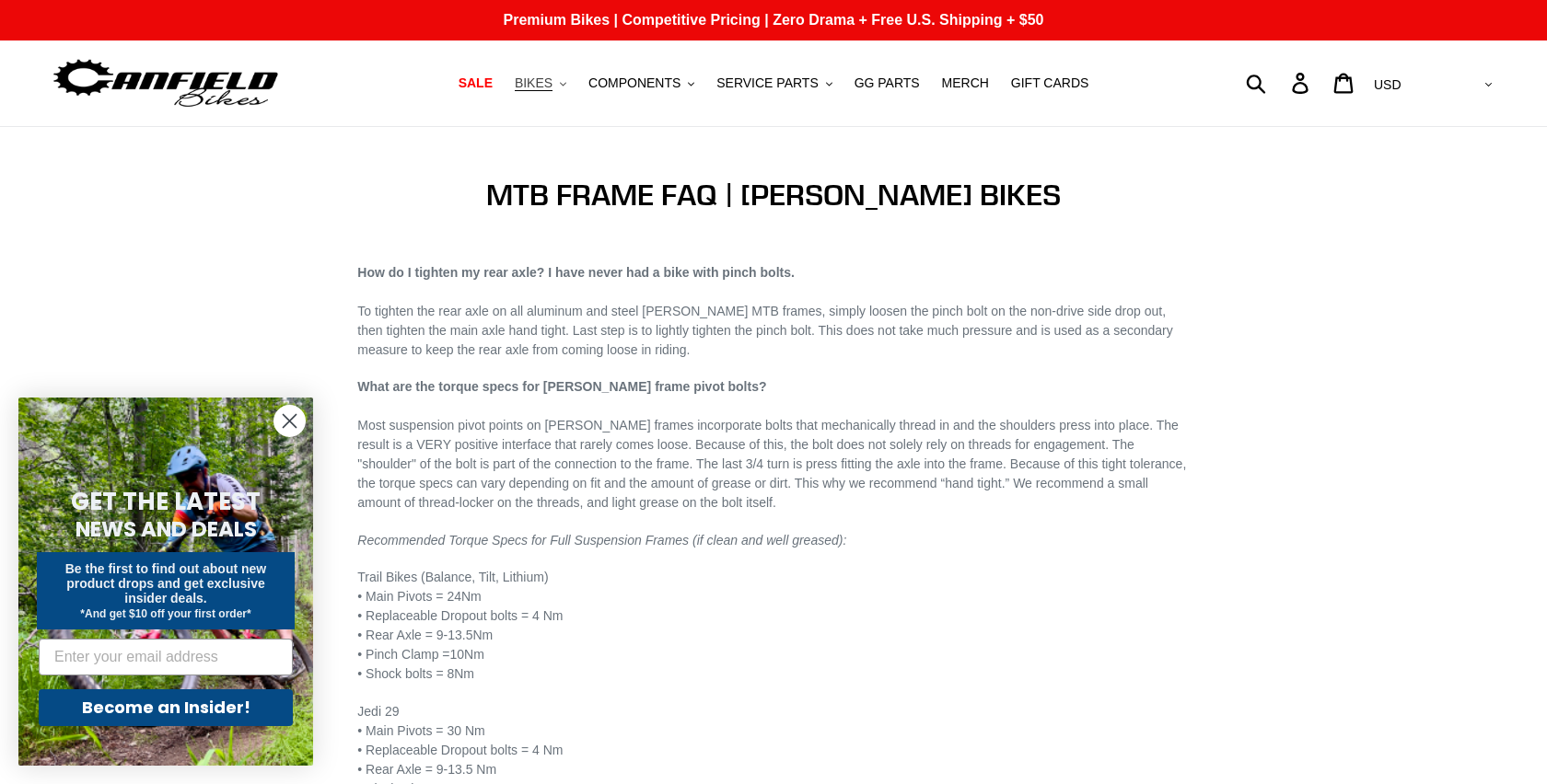
click at [538, 85] on span "BIKES" at bounding box center [533, 84] width 37 height 16
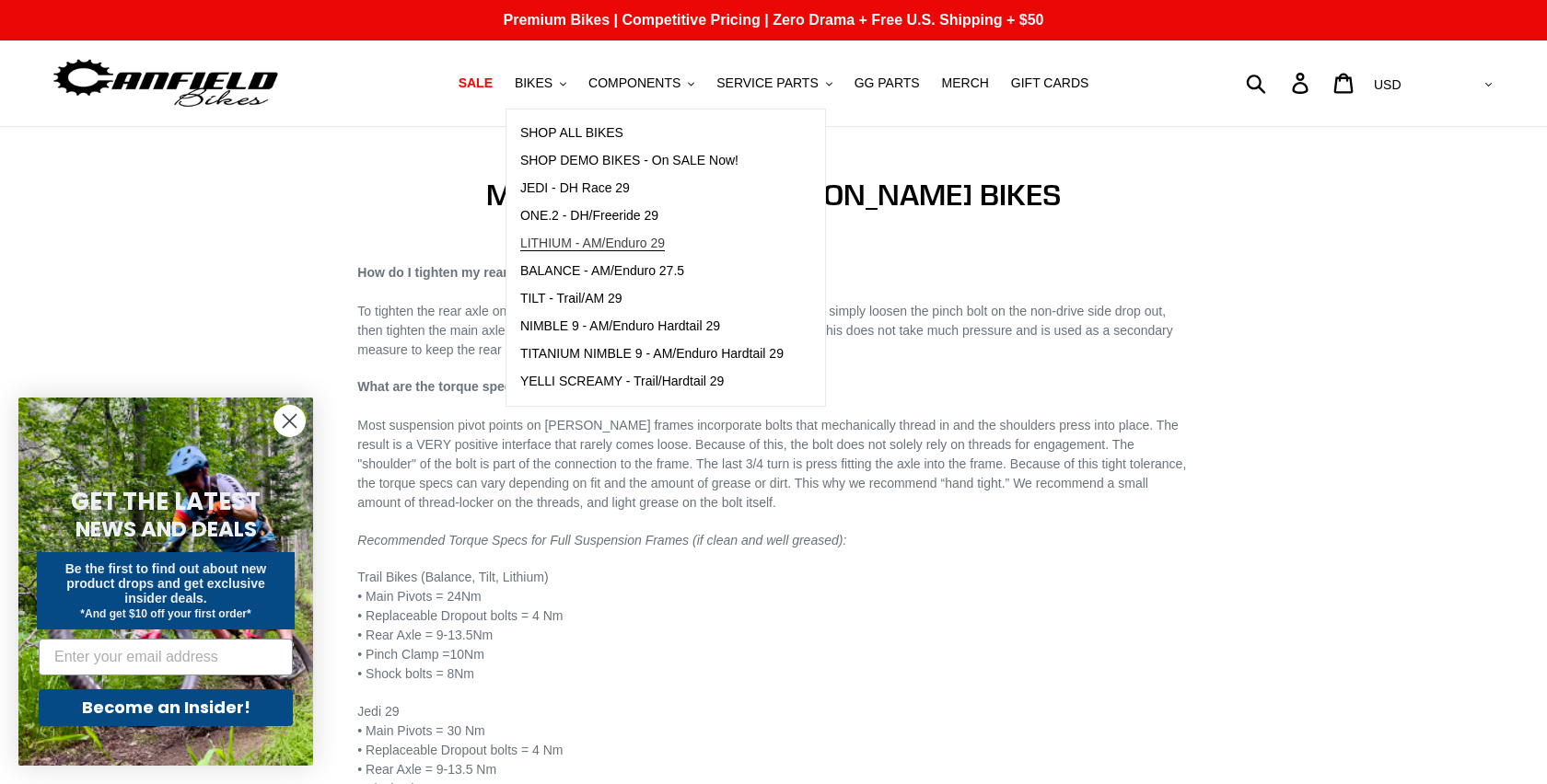
click at [585, 231] on link "LITHIUM - AM/Enduro 29" at bounding box center [651, 244] width 291 height 28
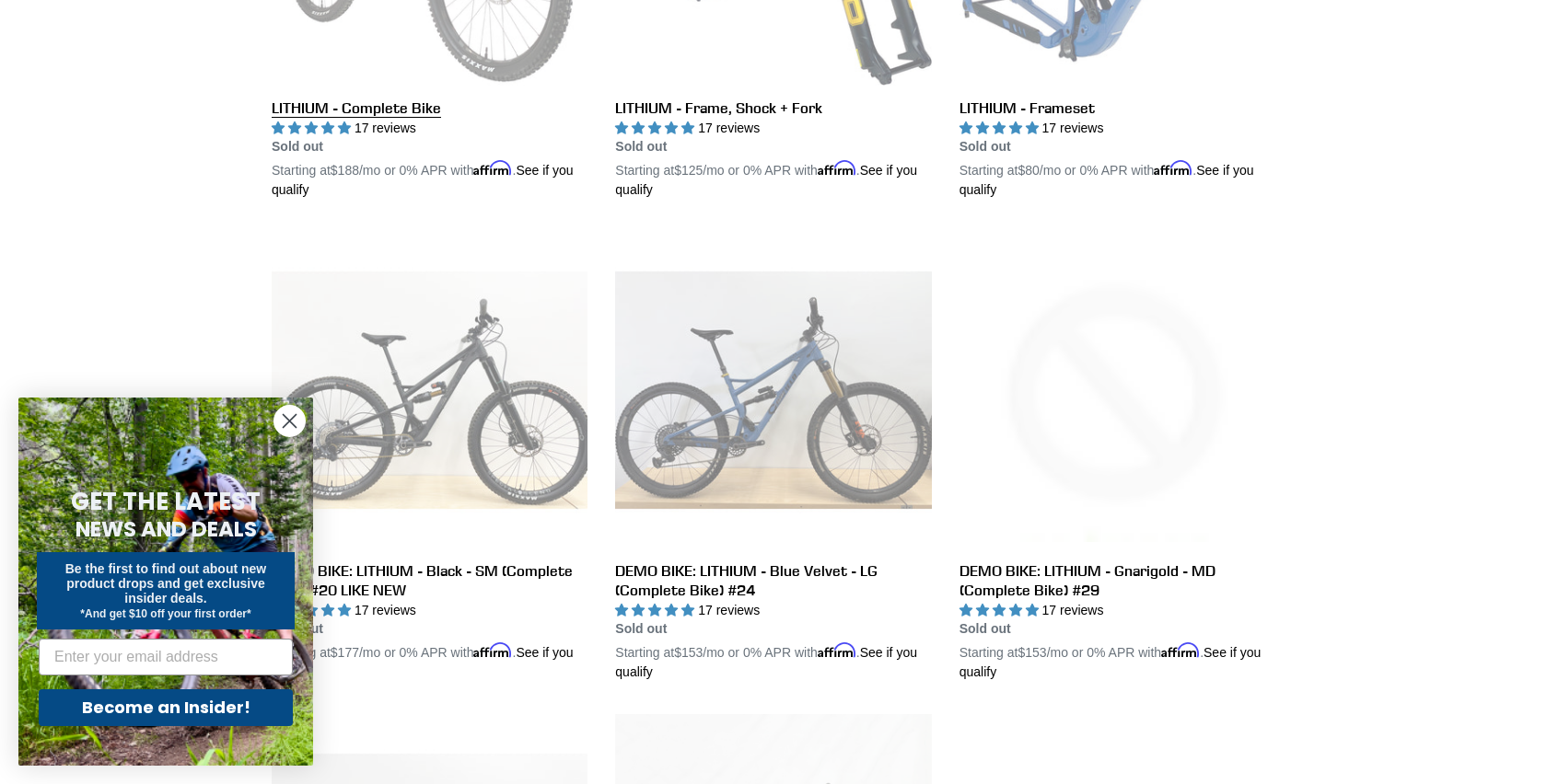
scroll to position [787, 0]
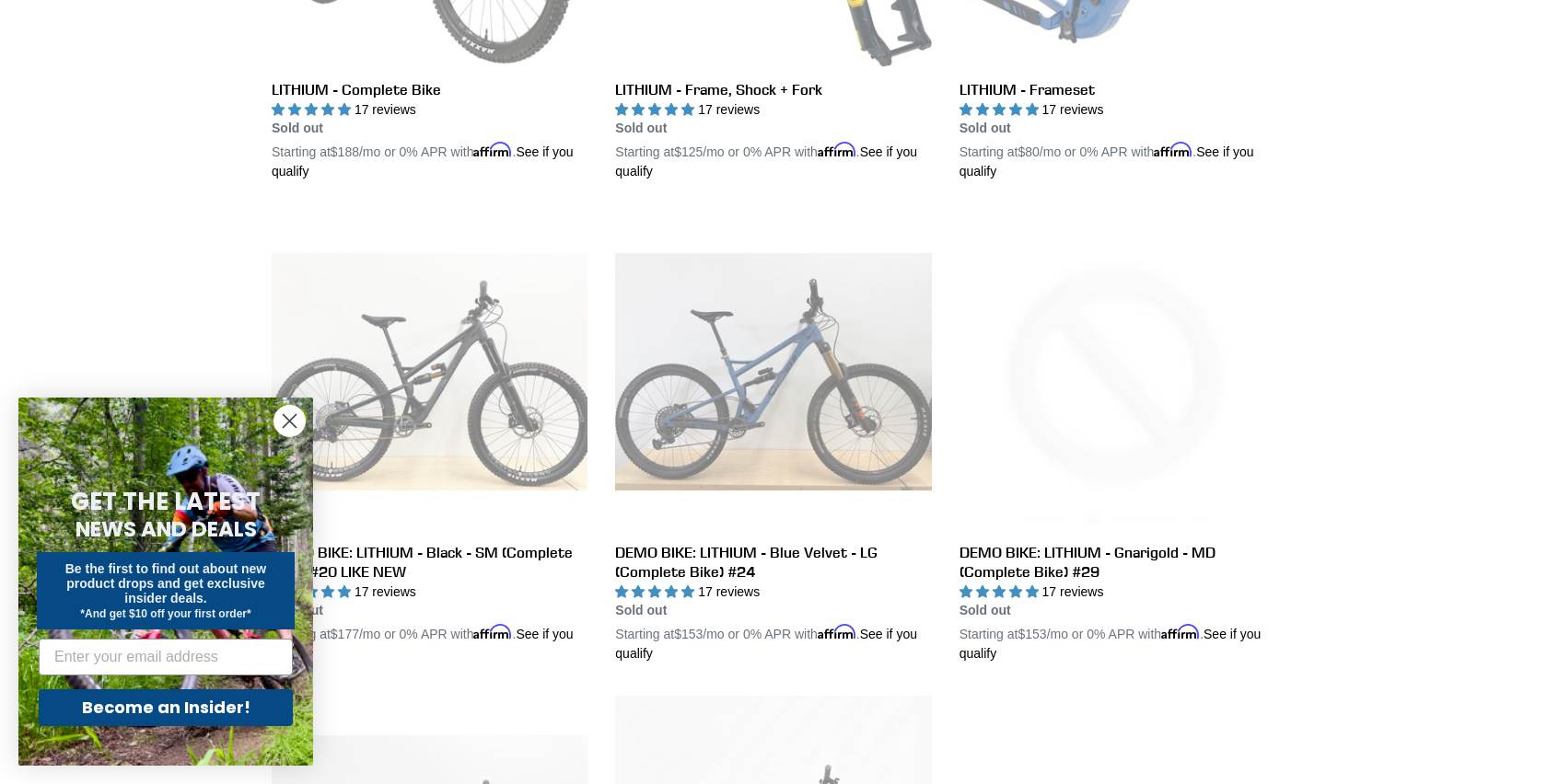
click at [297, 421] on circle "Close dialog" at bounding box center [289, 421] width 31 height 31
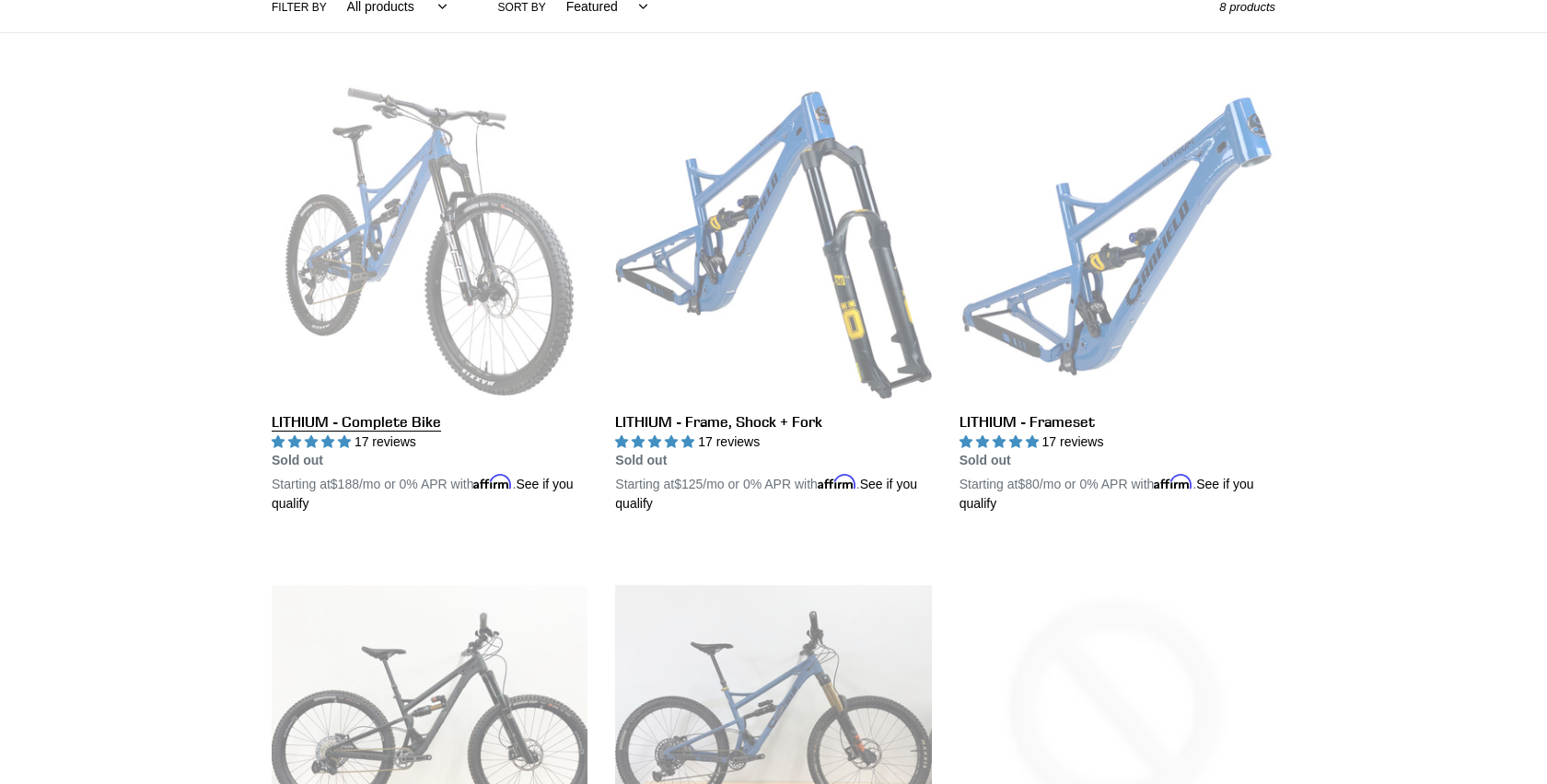
scroll to position [420, 0]
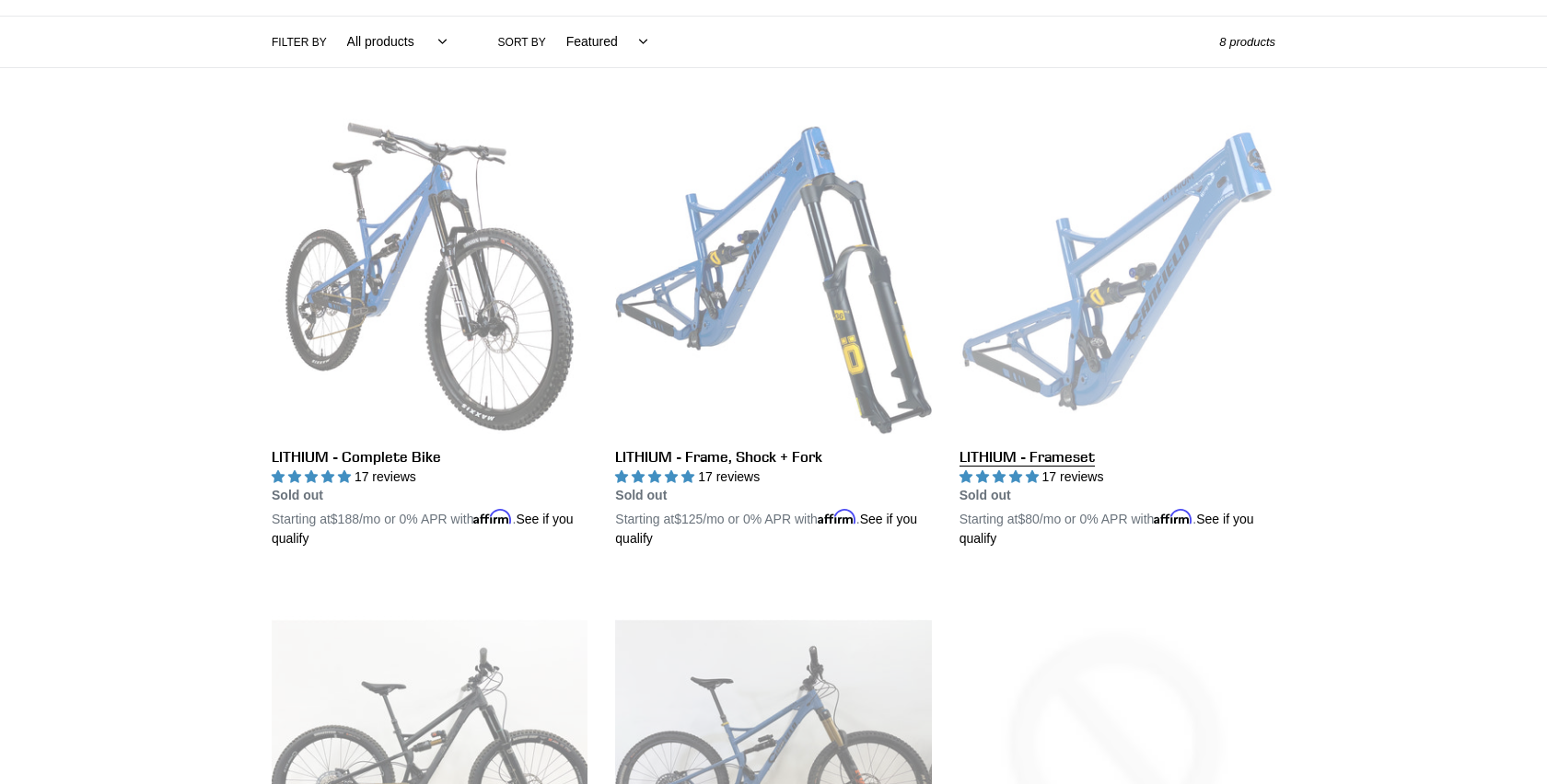
click at [1063, 290] on link "LITHIUM - Frameset" at bounding box center [1117, 334] width 315 height 430
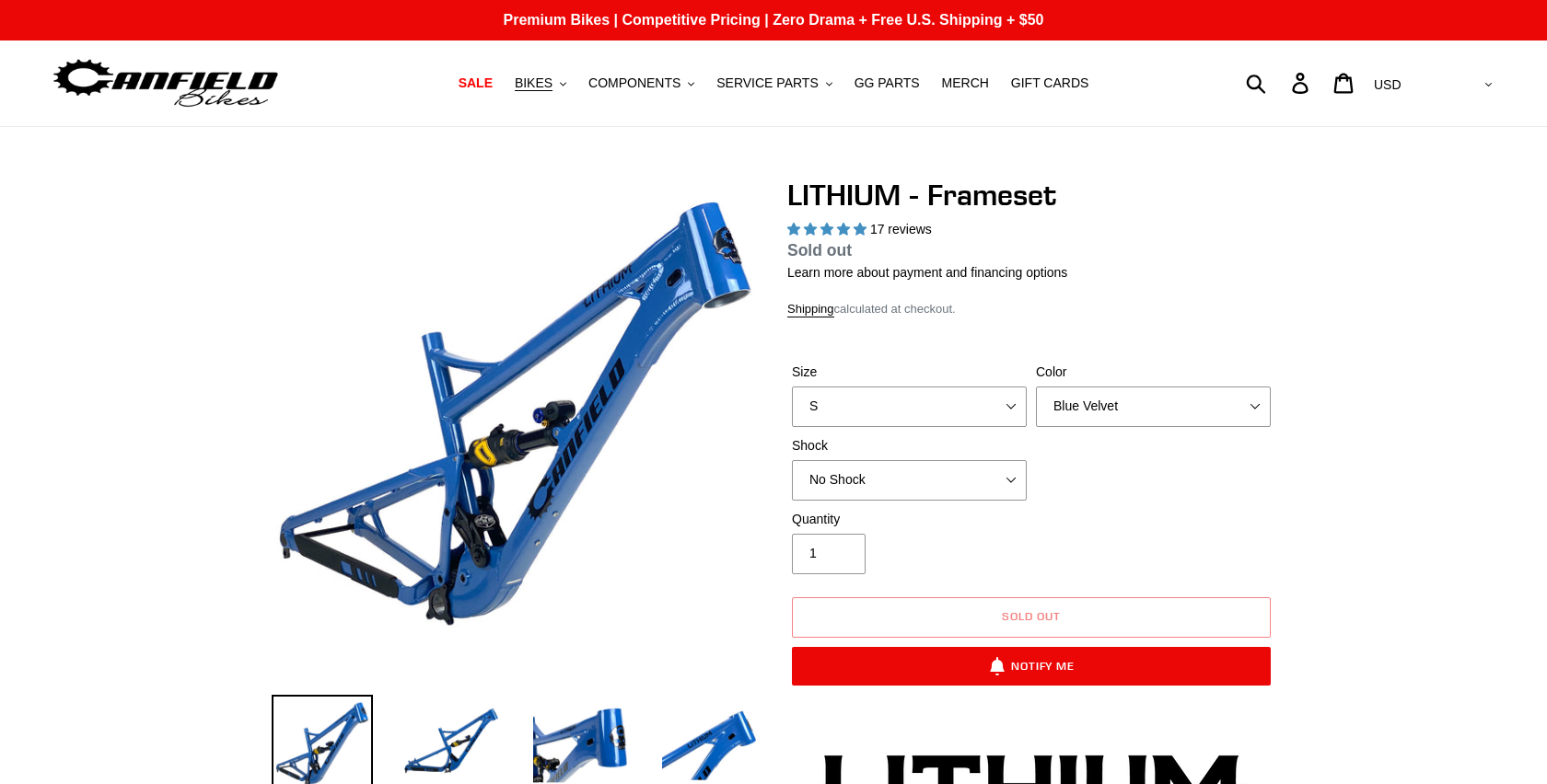
select select "highest-rating"
click at [975, 402] on select "S M L XL" at bounding box center [908, 406] width 235 height 40
select select "XL"
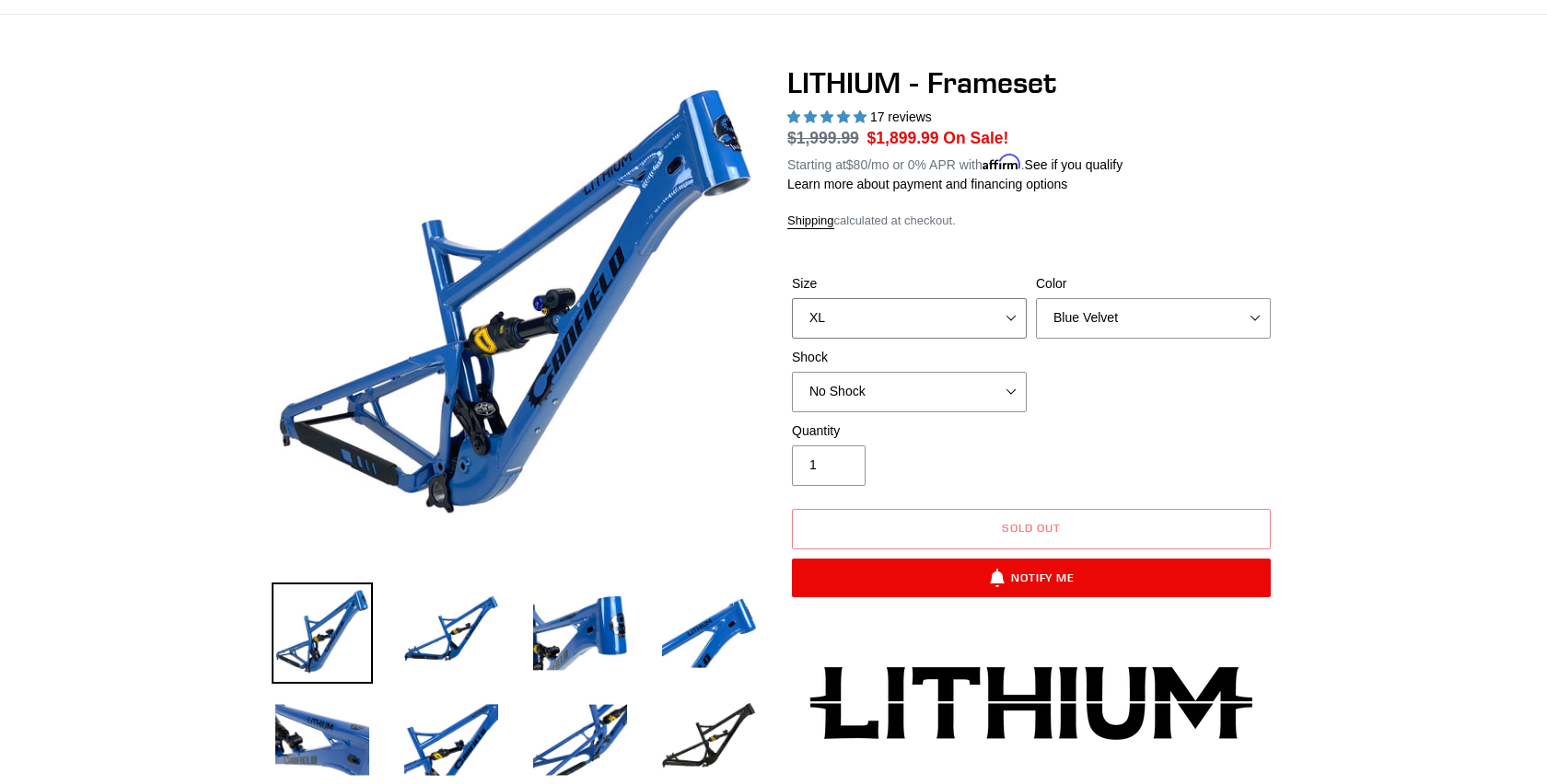
scroll to position [110, 0]
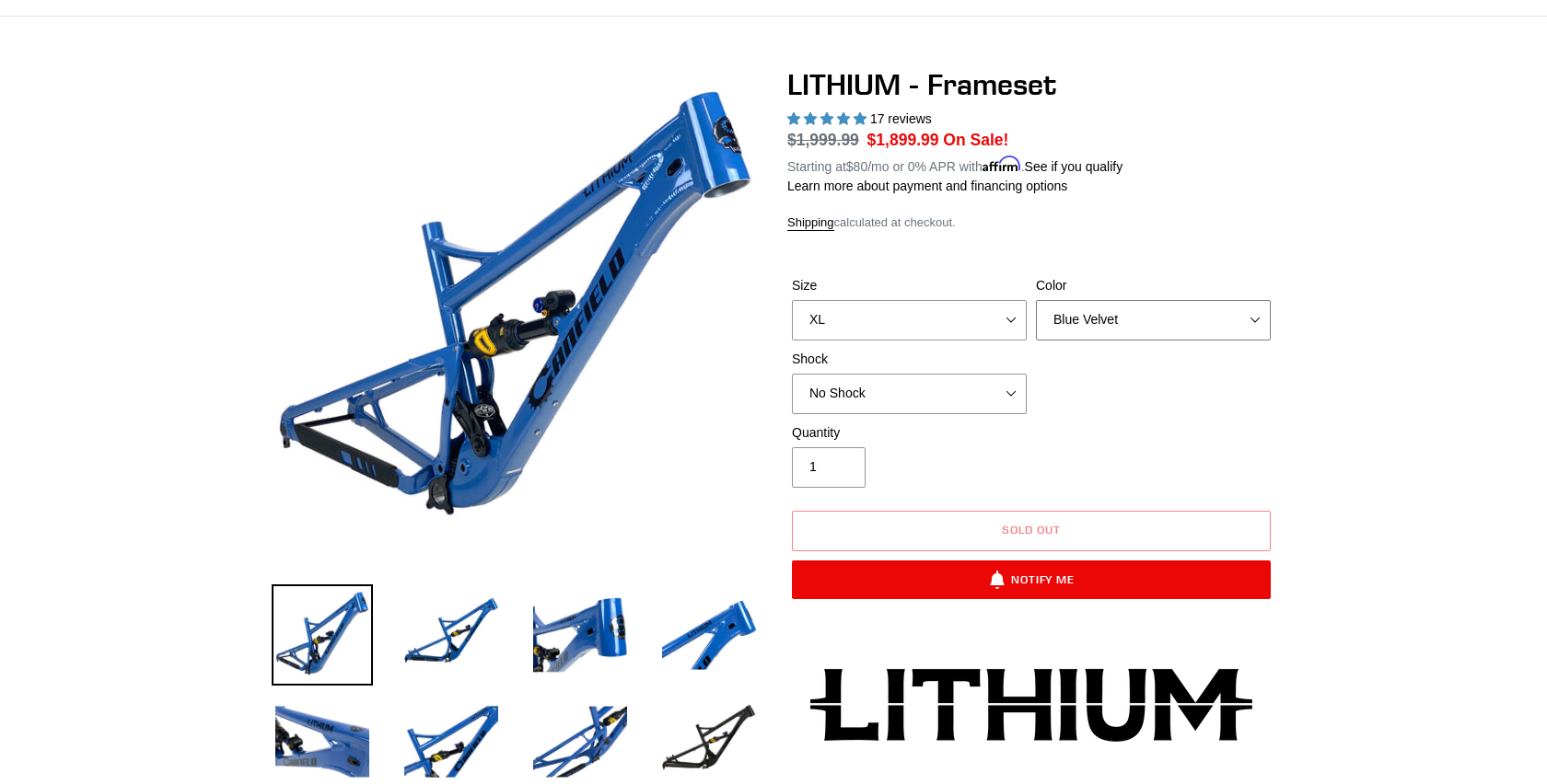
click at [1104, 332] on select "Blue Velvet Stealth Black" at bounding box center [1153, 320] width 235 height 40
select select "Stealth Black"
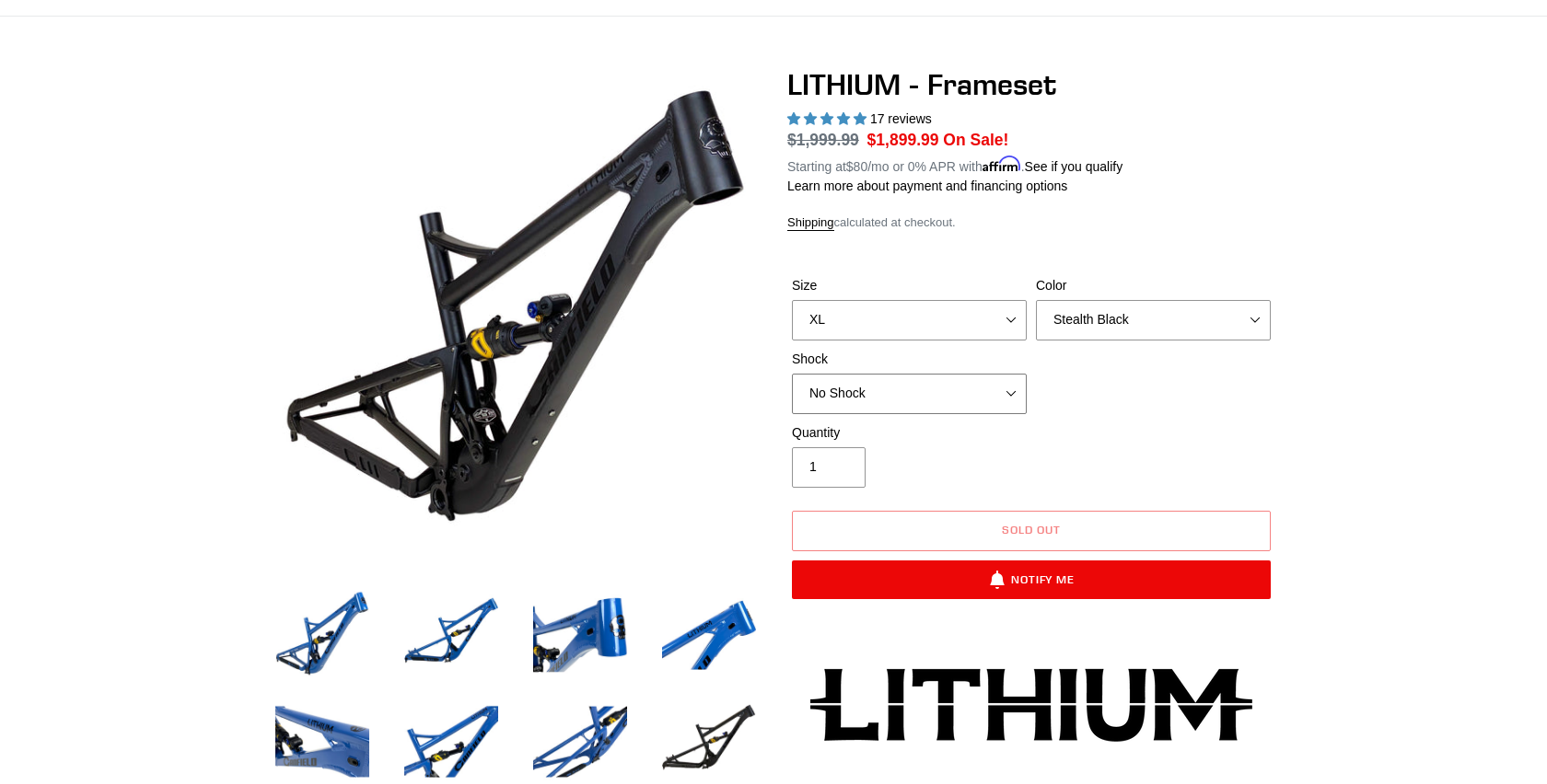
click at [945, 395] on select "No Shock Öhlins TTX2 Air Cane Creek DB Kitsuma Air Fox FLOAT X2 Factory Cane Cr…" at bounding box center [908, 393] width 235 height 40
select select "Öhlins TTX2 Air"
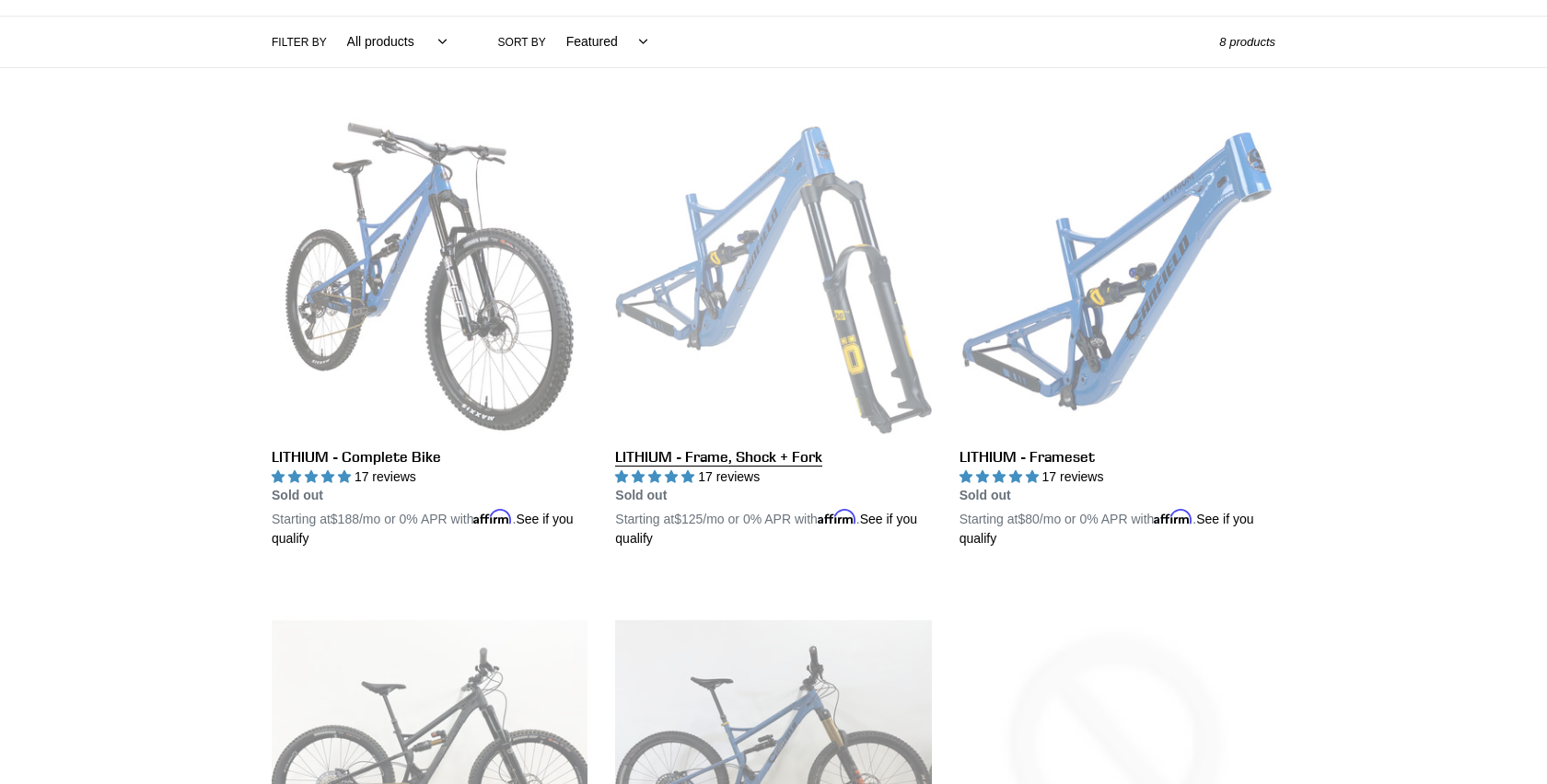
click at [708, 273] on link "LITHIUM - Frame, Shock + Fork" at bounding box center [773, 334] width 315 height 430
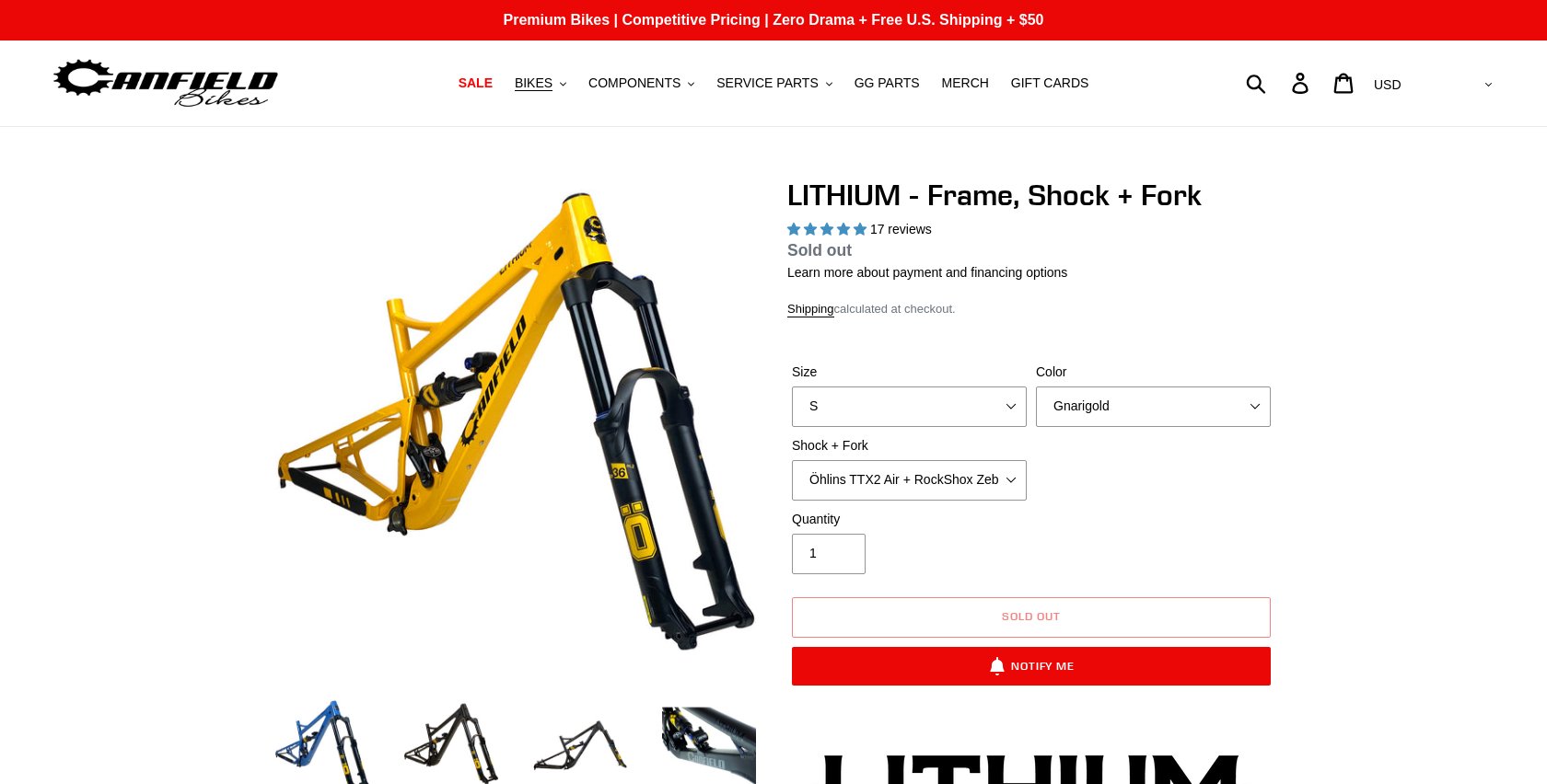
select select "highest-rating"
click at [891, 469] on select "Öhlins TTX2 Air + RockShox Zeb Ultimate 170mm Fox FLOAT X2 Factory + Fox 38 FLO…" at bounding box center [908, 480] width 235 height 40
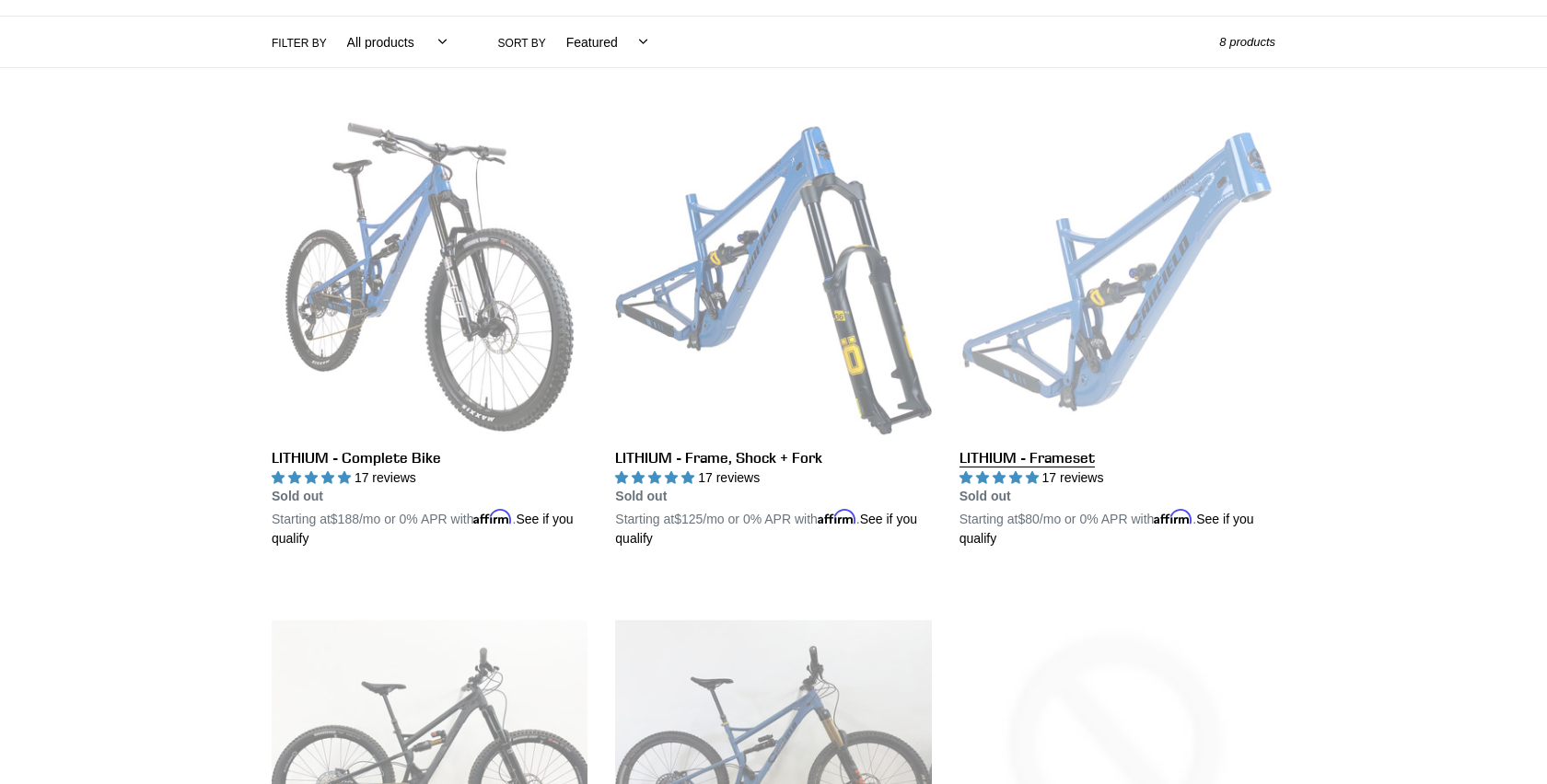
click at [1188, 270] on link "LITHIUM - Frameset" at bounding box center [1117, 334] width 315 height 430
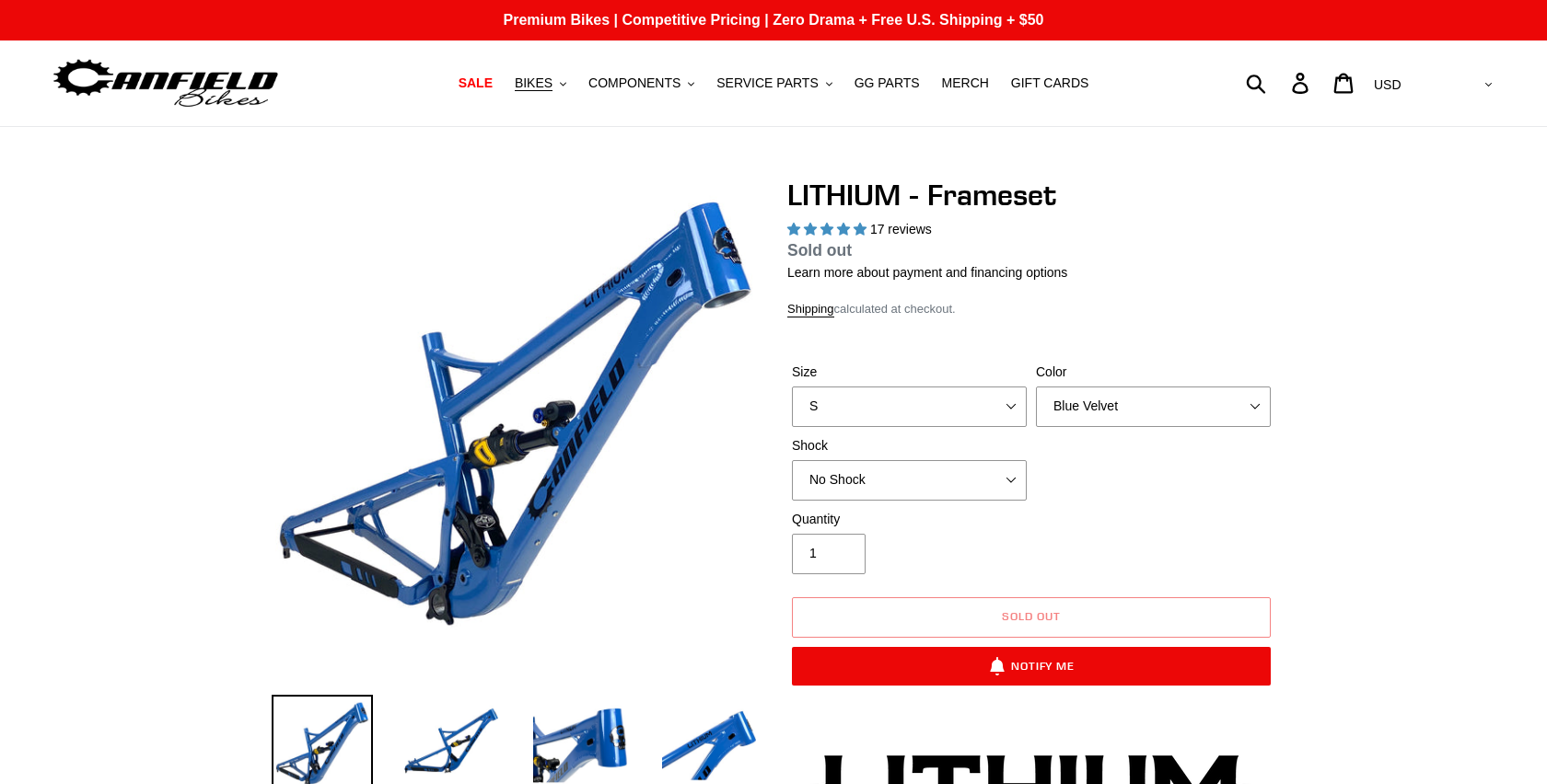
select select "highest-rating"
click at [958, 472] on select "No Shock Öhlins TTX2 Air Cane Creek DB Kitsuma Air Fox FLOAT X2 Factory Cane Cr…" at bounding box center [908, 480] width 235 height 40
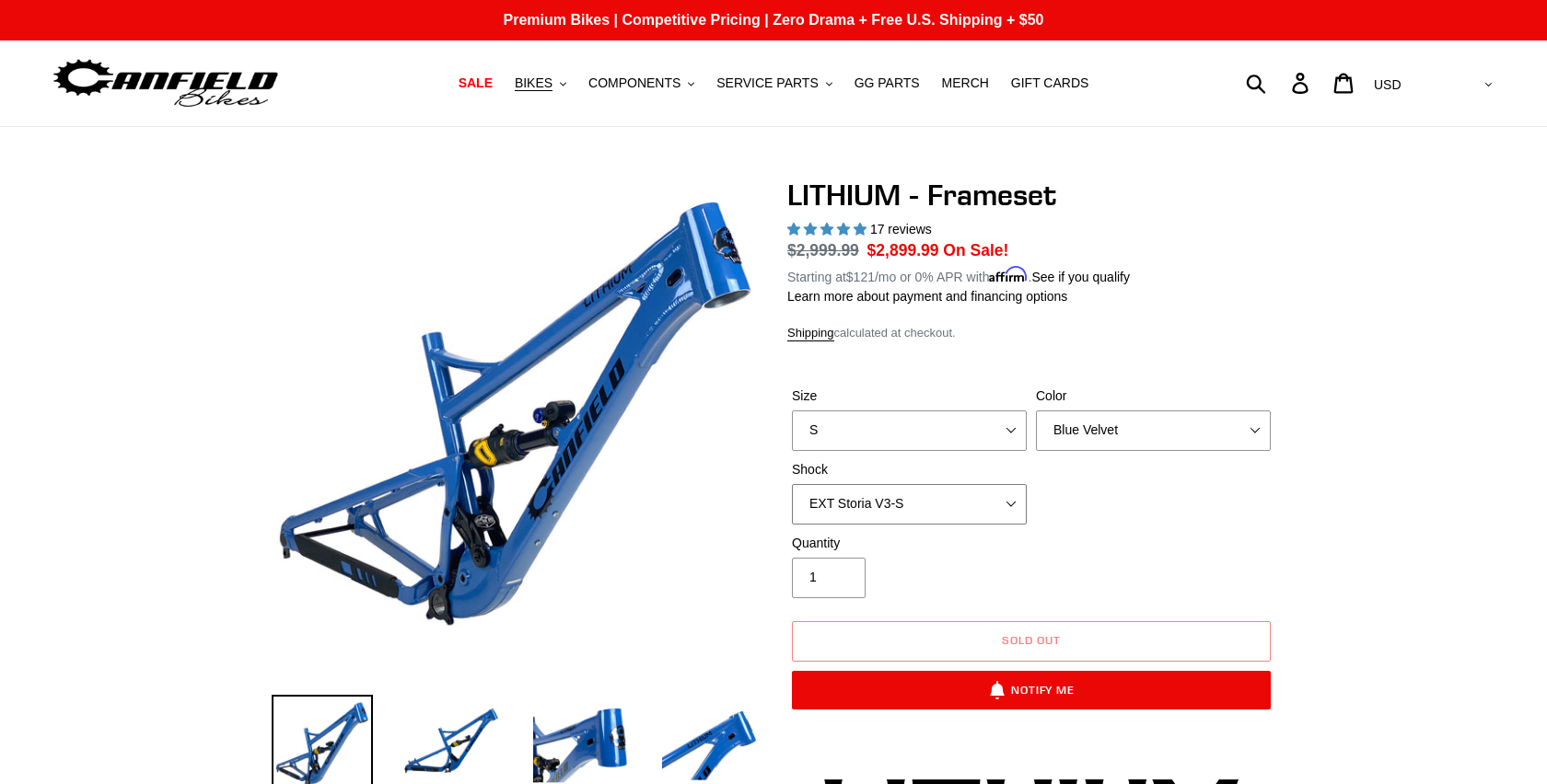
click at [936, 495] on select "No Shock Öhlins TTX2 Air Cane Creek DB Kitsuma Air Fox FLOAT X2 Factory Cane Cr…" at bounding box center [908, 503] width 235 height 40
select select "Öhlins TTX2 Air"
click at [945, 429] on select "S M L XL" at bounding box center [908, 430] width 235 height 40
select select "XL"
click at [1111, 422] on select "Blue Velvet Stealth Black" at bounding box center [1153, 430] width 235 height 40
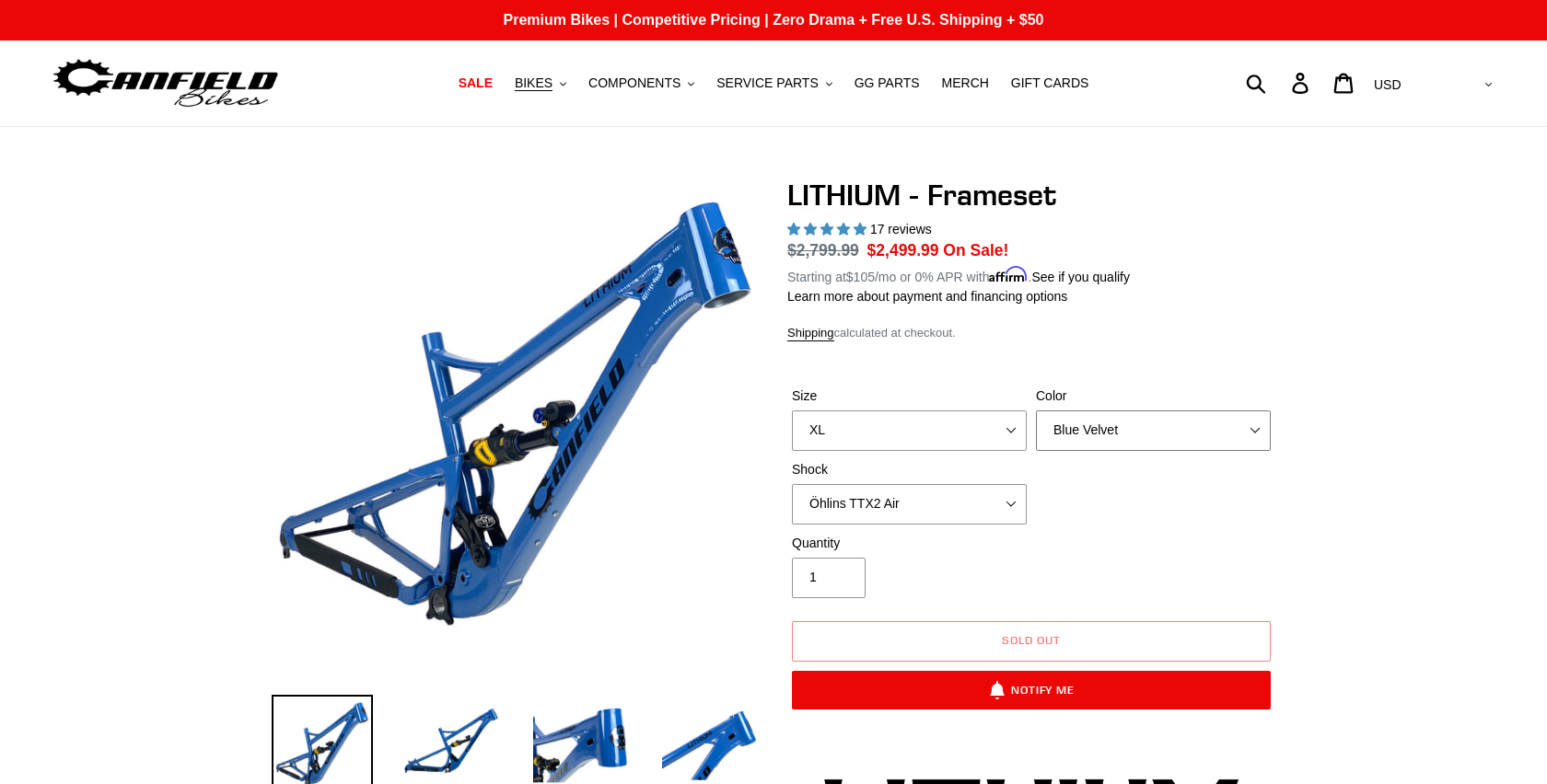
select select "Stealth Black"
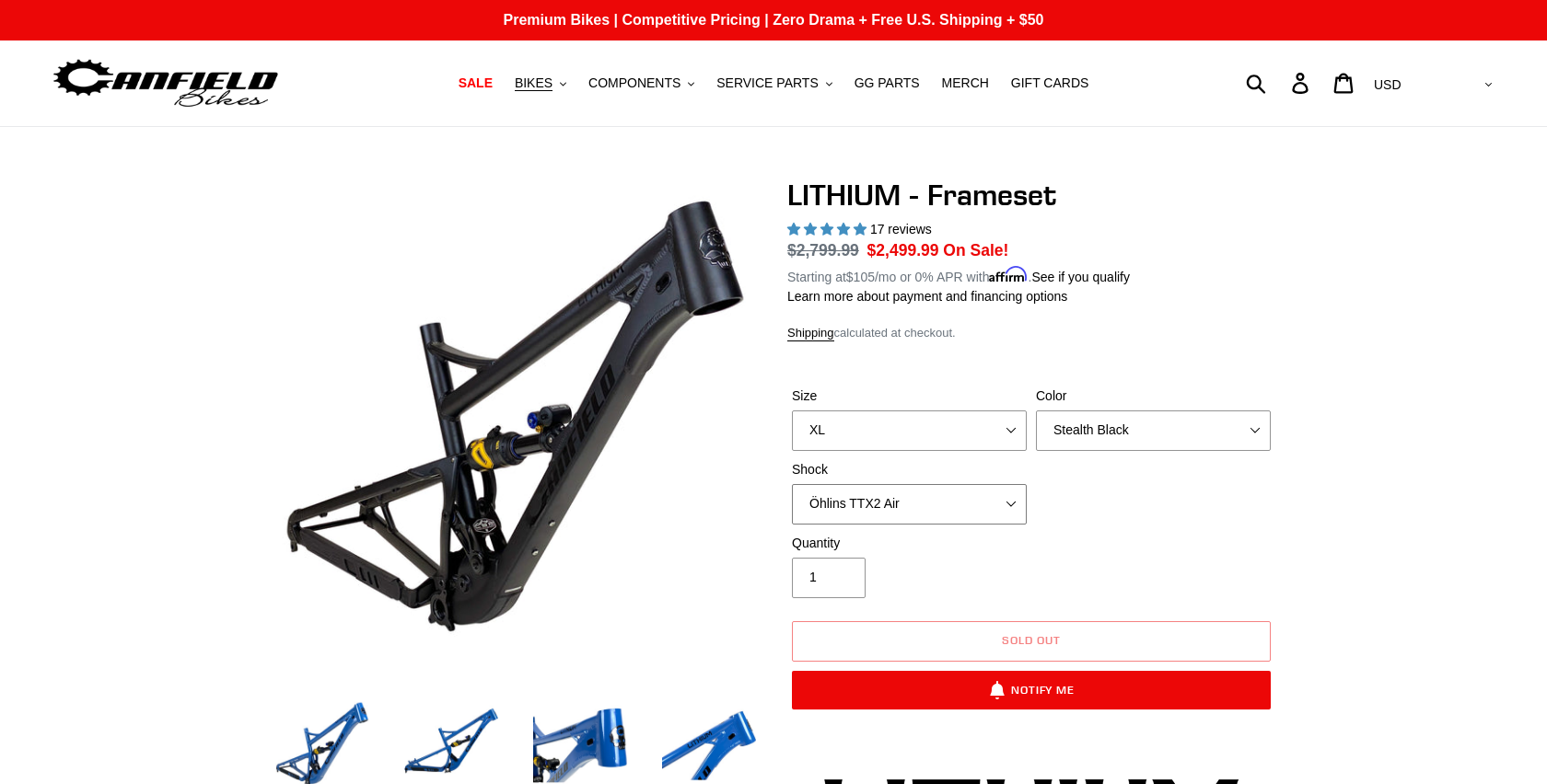
click at [952, 504] on select "No Shock Öhlins TTX2 Air Cane Creek DB Kitsuma Air Fox FLOAT X2 Factory Cane Cr…" at bounding box center [908, 503] width 235 height 40
select select "EXT Storia V3-S"
click at [566, 89] on button "BIKES .cls-1{fill:#231f20}" at bounding box center [540, 83] width 70 height 25
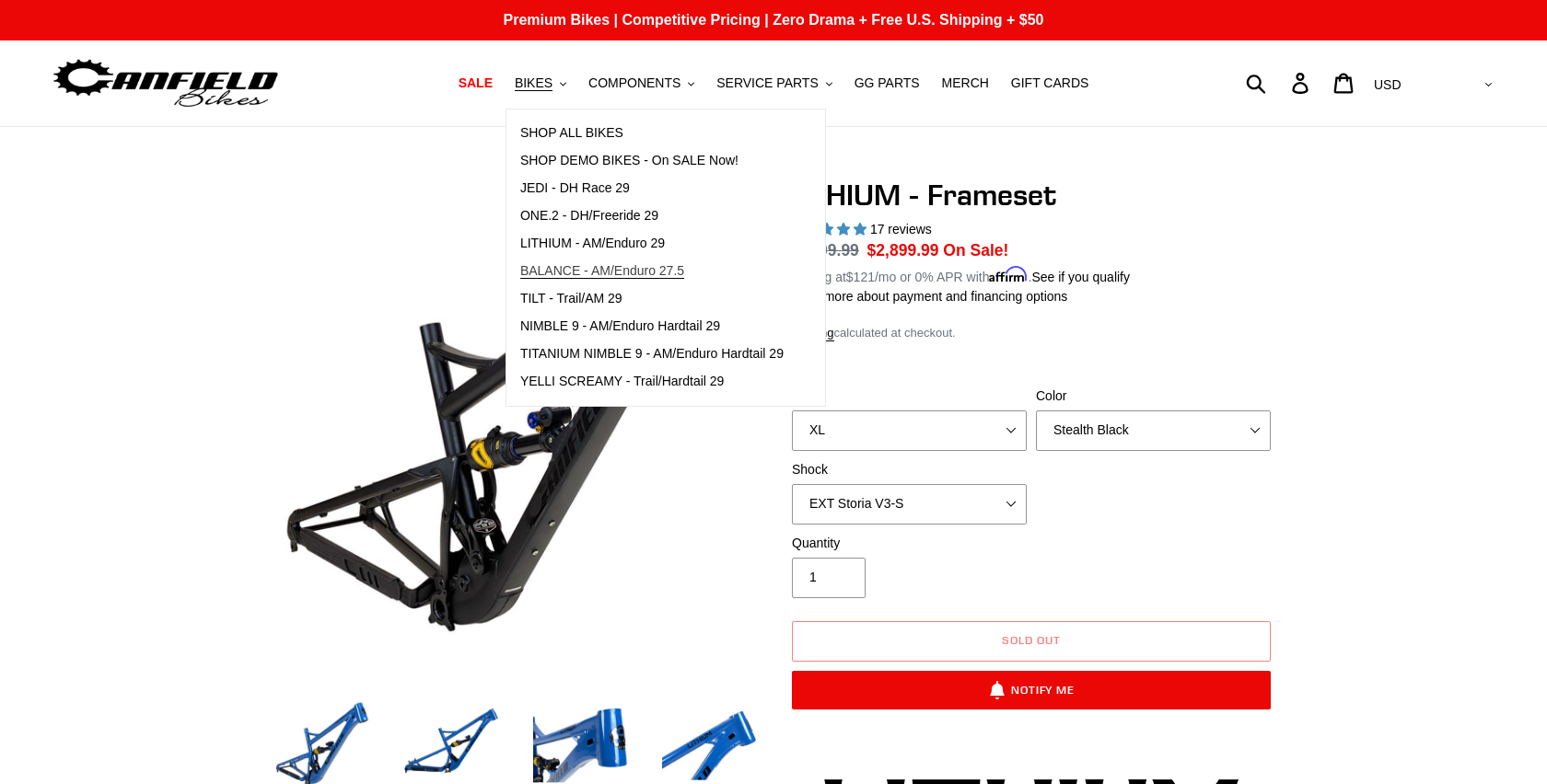
click at [607, 268] on span "BALANCE - AM/Enduro 27.5" at bounding box center [602, 271] width 164 height 16
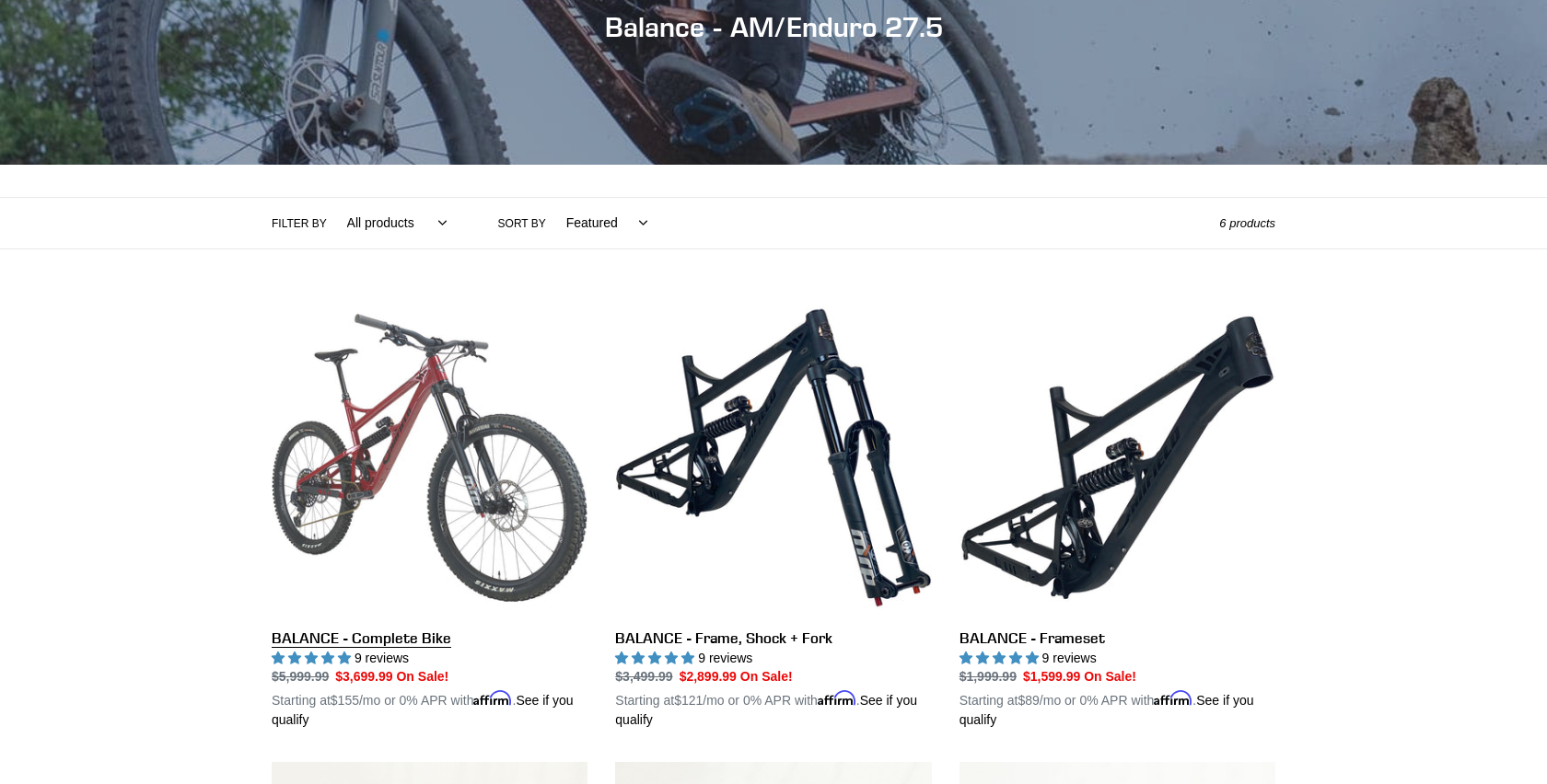
scroll to position [239, 0]
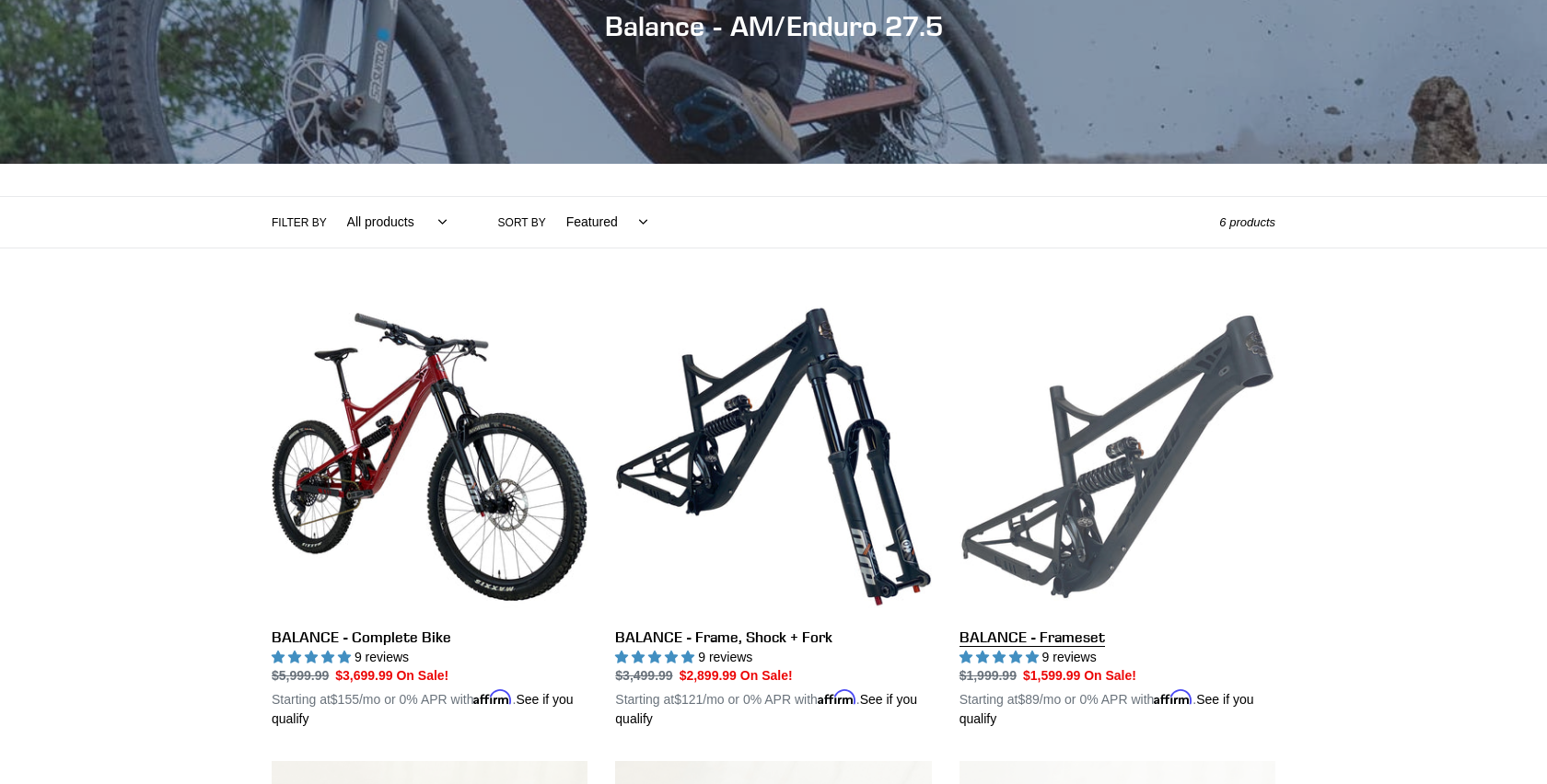
click at [1039, 520] on link "BALANCE - Frameset" at bounding box center [1117, 514] width 315 height 430
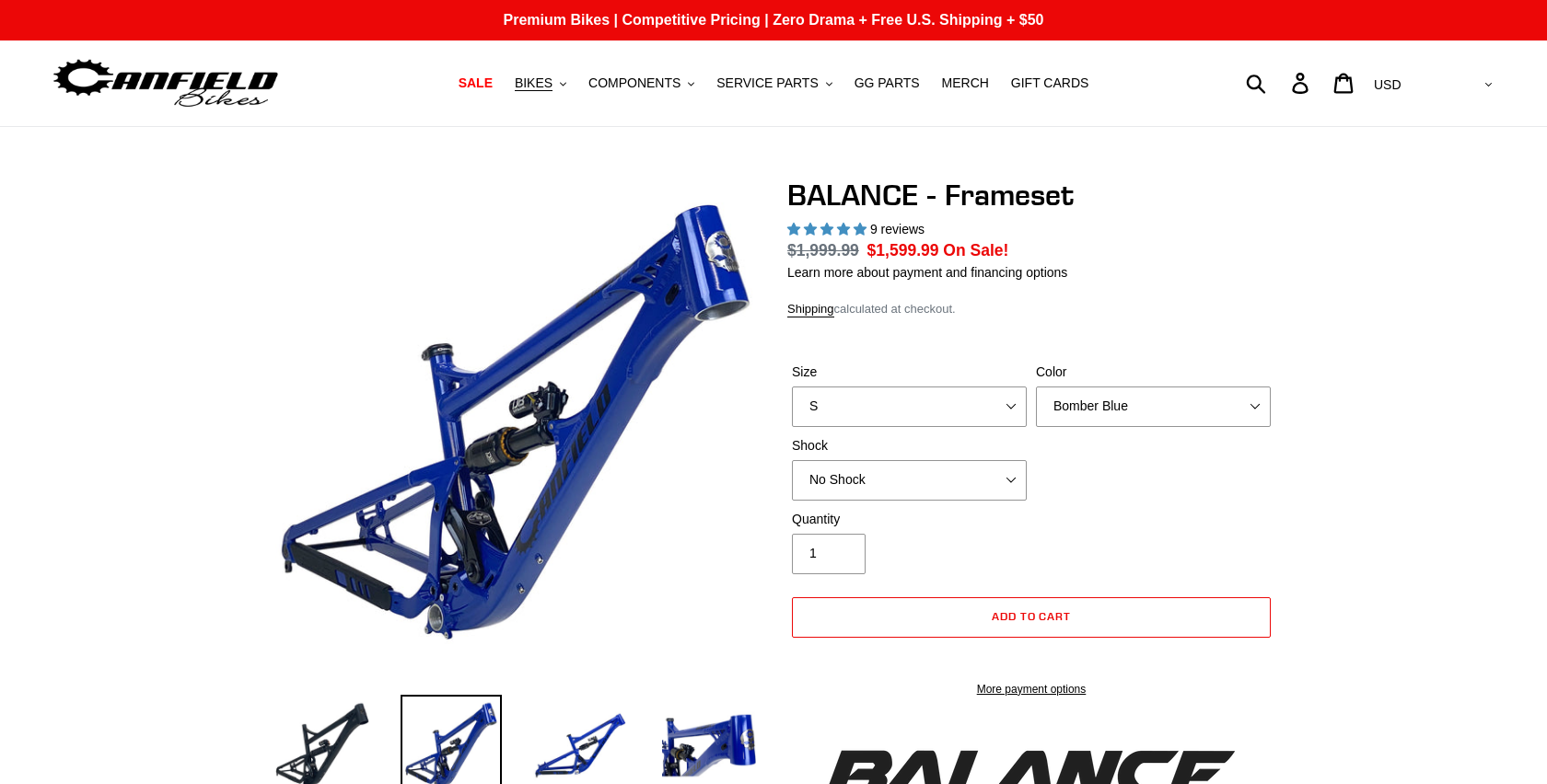
select select "highest-rating"
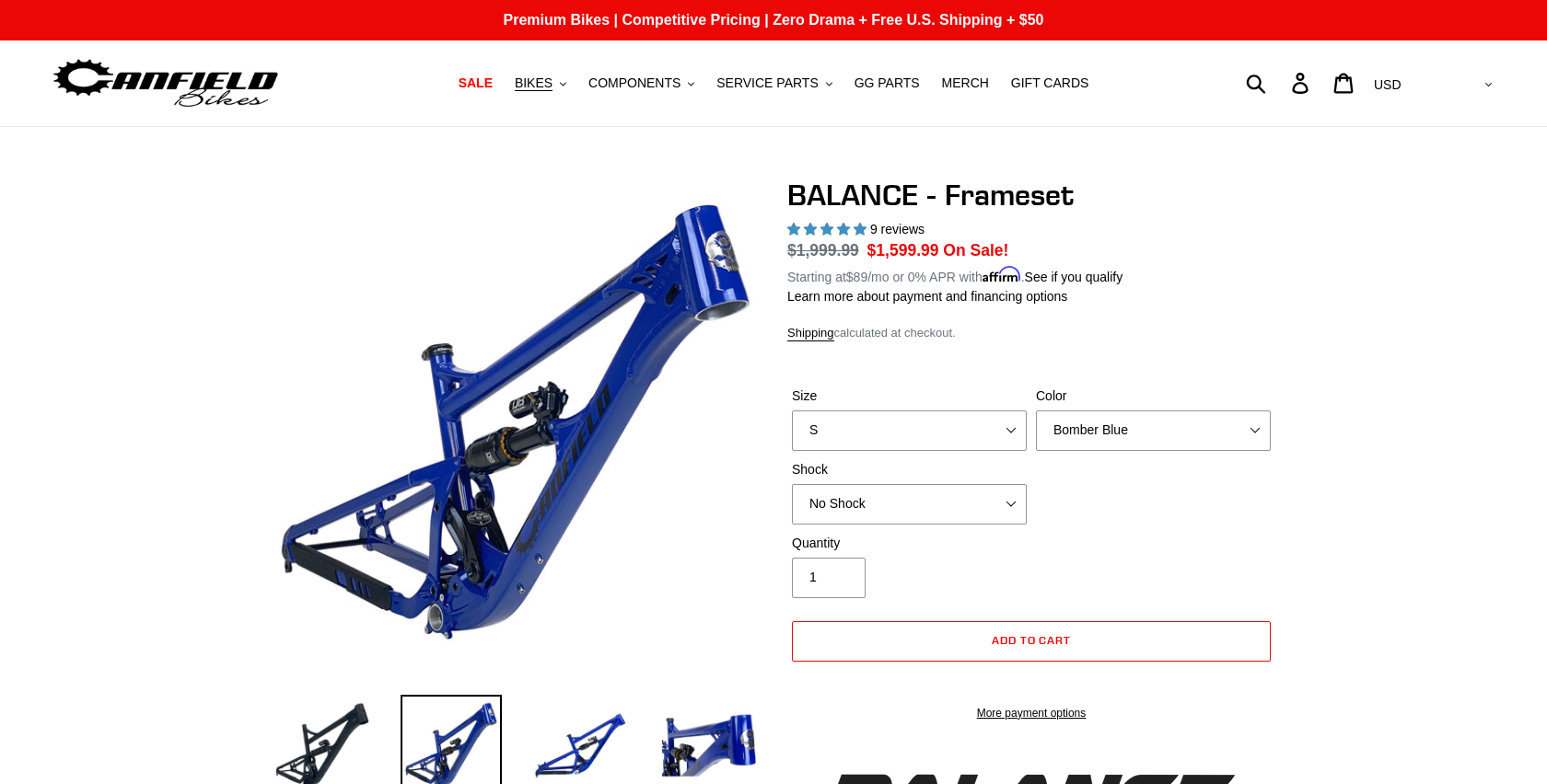
click at [958, 481] on div "Shock No Shock Cane Creek Kitsuma Air Öhlins TTX2 Air EXT Storia V3-S" at bounding box center [909, 491] width 244 height 64
click at [948, 500] on select "No Shock Cane Creek Kitsuma Air Öhlins TTX2 Air EXT Storia V3-S" at bounding box center [908, 503] width 235 height 40
select select "EXT Storia V3-S"
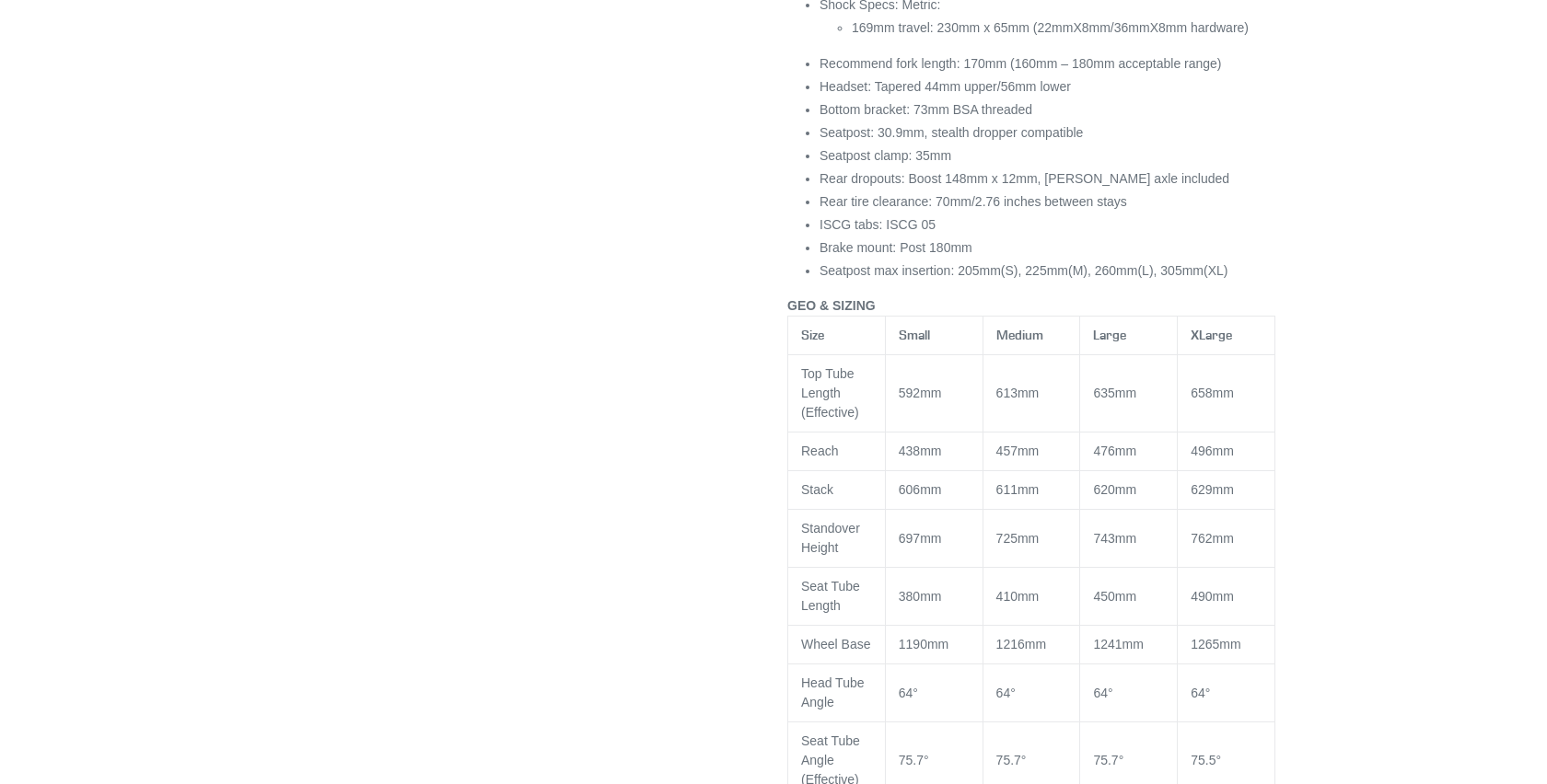
scroll to position [1396, 0]
